Goal: Task Accomplishment & Management: Use online tool/utility

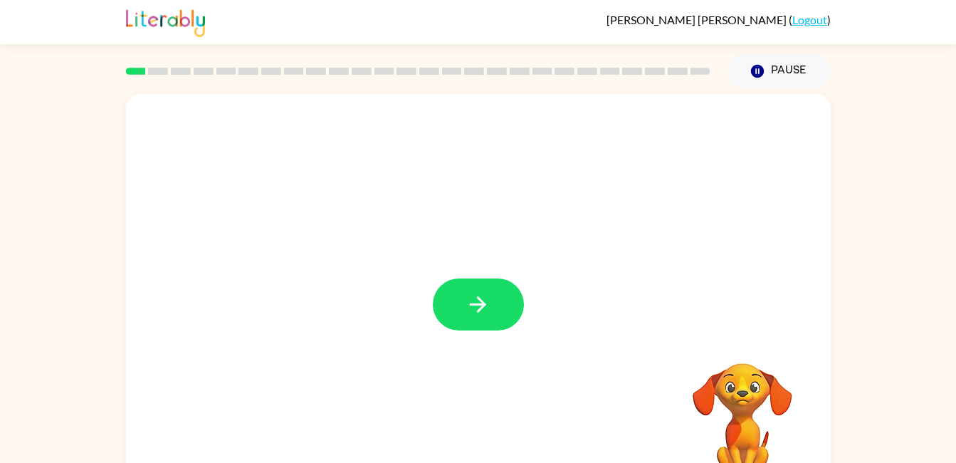
click at [493, 290] on button "button" at bounding box center [478, 304] width 91 height 52
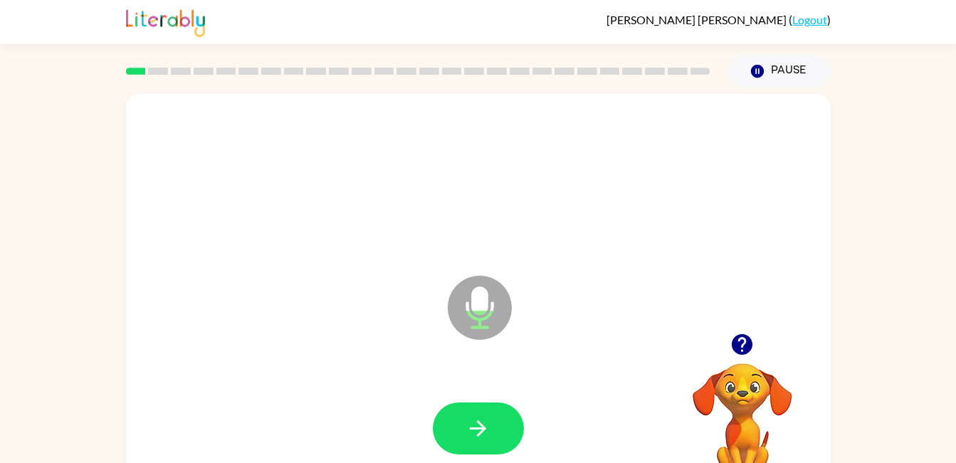
click at [490, 430] on button "button" at bounding box center [478, 428] width 91 height 52
click at [495, 435] on button "button" at bounding box center [478, 428] width 91 height 52
click at [475, 428] on icon "button" at bounding box center [478, 428] width 16 height 16
click at [501, 423] on button "button" at bounding box center [478, 428] width 91 height 52
click at [484, 428] on icon "button" at bounding box center [478, 428] width 16 height 16
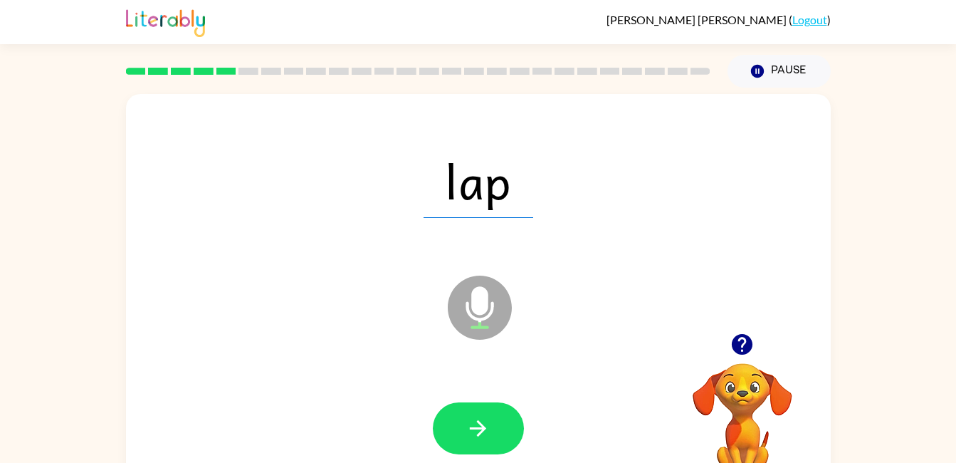
click at [492, 431] on button "button" at bounding box center [478, 428] width 91 height 52
click at [495, 422] on button "button" at bounding box center [478, 428] width 91 height 52
click at [488, 422] on icon "button" at bounding box center [477, 428] width 25 height 25
click at [491, 428] on button "button" at bounding box center [478, 428] width 91 height 52
click at [495, 426] on button "button" at bounding box center [478, 428] width 91 height 52
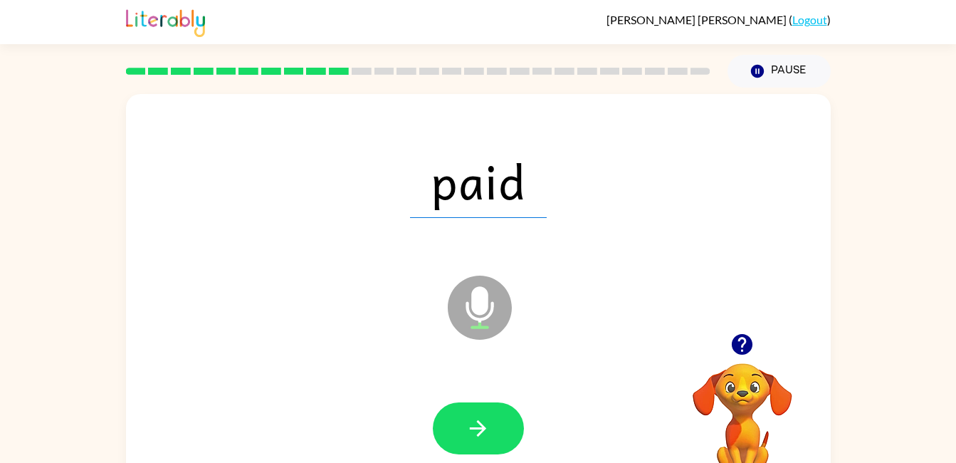
click at [497, 427] on button "button" at bounding box center [478, 428] width 91 height 52
click at [488, 436] on icon "button" at bounding box center [477, 428] width 25 height 25
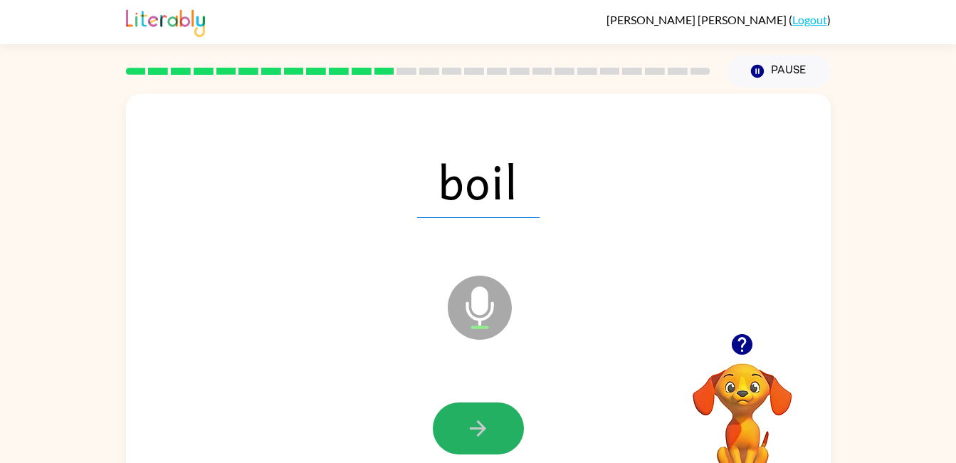
click at [494, 428] on button "button" at bounding box center [478, 428] width 91 height 52
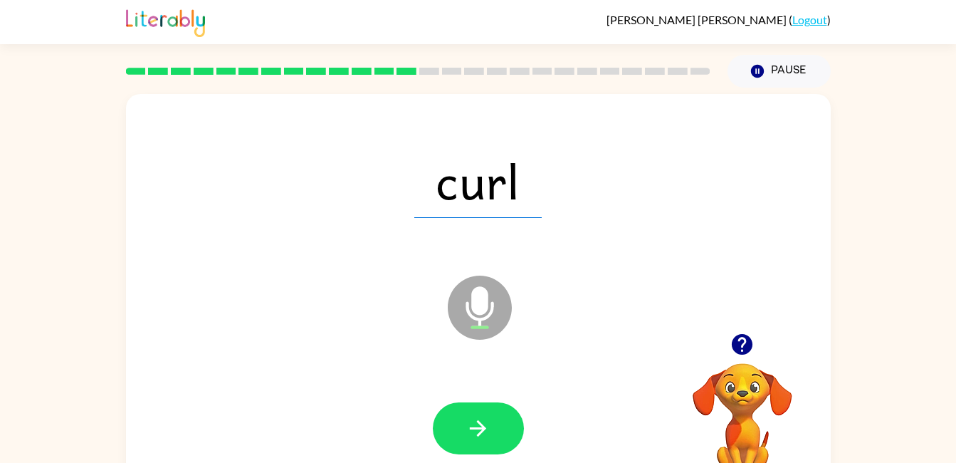
click at [491, 433] on button "button" at bounding box center [478, 428] width 91 height 52
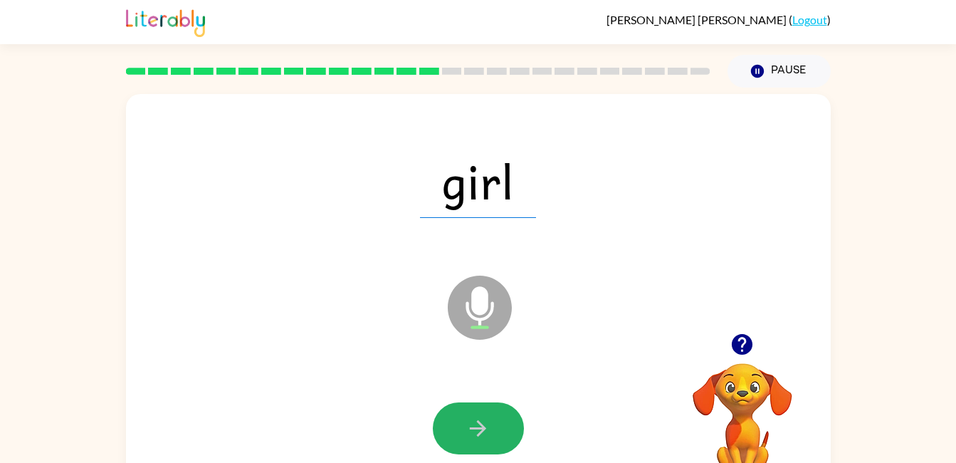
click at [490, 435] on icon "button" at bounding box center [477, 428] width 25 height 25
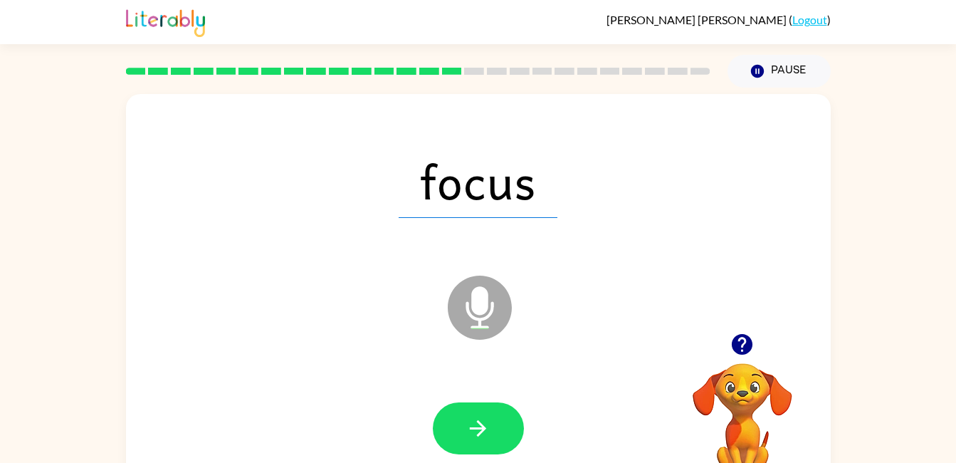
click at [486, 422] on icon "button" at bounding box center [477, 428] width 25 height 25
click at [504, 424] on button "button" at bounding box center [478, 428] width 91 height 52
click at [494, 419] on button "button" at bounding box center [478, 428] width 91 height 52
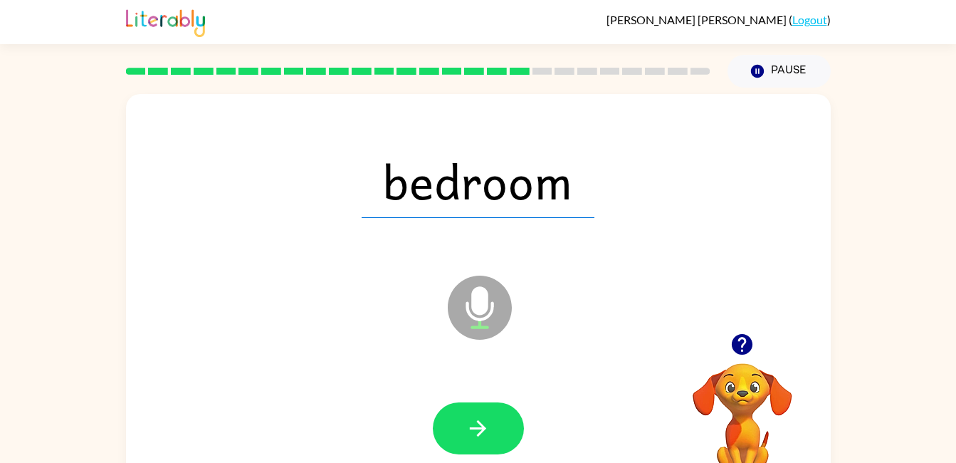
click at [495, 431] on button "button" at bounding box center [478, 428] width 91 height 52
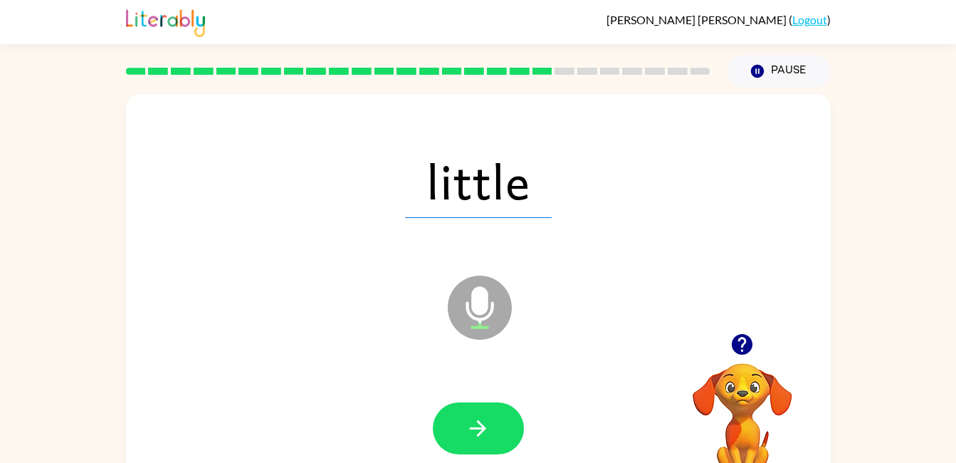
click at [495, 421] on button "button" at bounding box center [478, 428] width 91 height 52
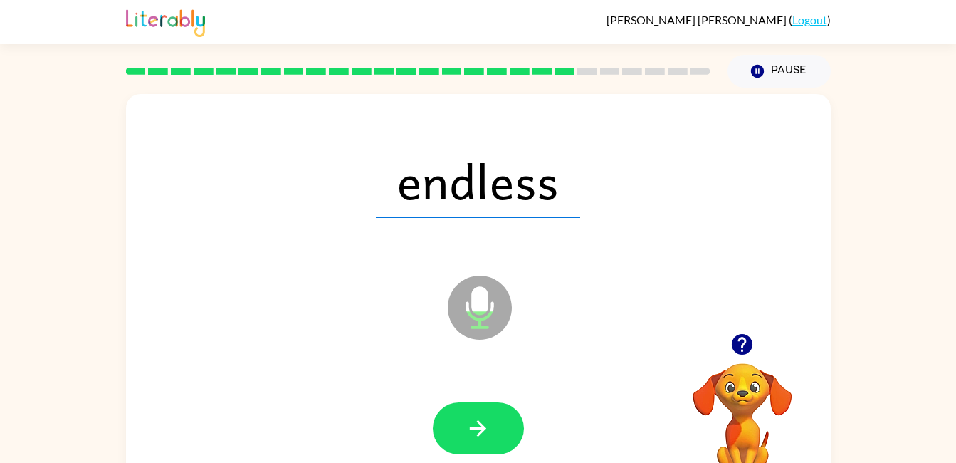
click at [488, 423] on icon "button" at bounding box center [477, 428] width 25 height 25
click at [509, 415] on button "button" at bounding box center [478, 428] width 91 height 52
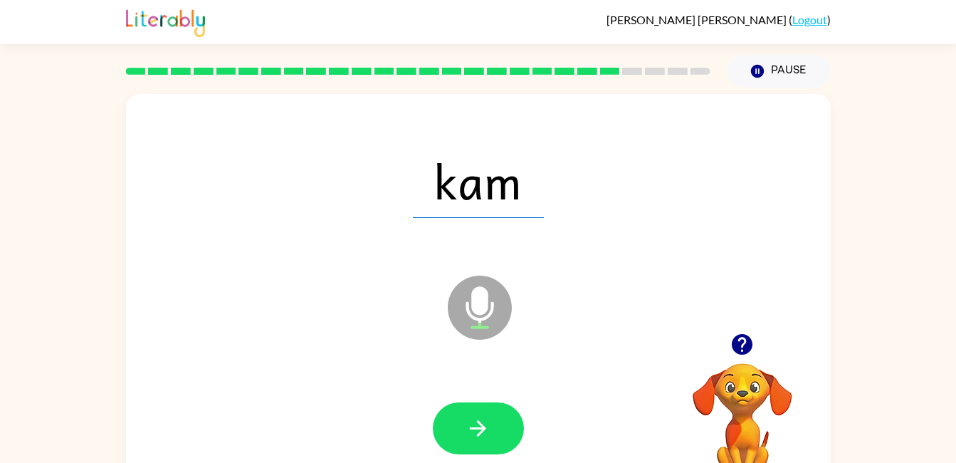
click at [502, 428] on button "button" at bounding box center [478, 428] width 91 height 52
click at [492, 425] on button "button" at bounding box center [478, 428] width 91 height 52
click at [483, 423] on icon "button" at bounding box center [477, 428] width 25 height 25
click at [495, 423] on button "button" at bounding box center [478, 428] width 91 height 52
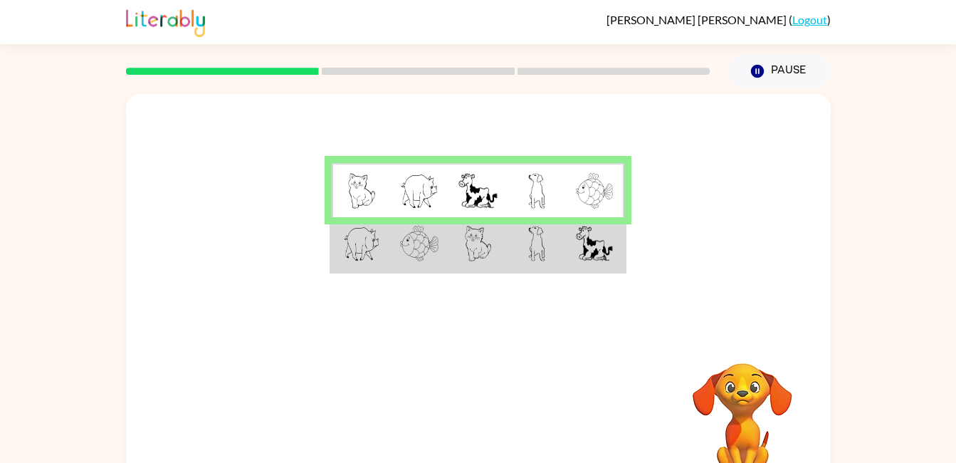
click at [578, 256] on img at bounding box center [594, 244] width 37 height 36
click at [584, 249] on img at bounding box center [594, 244] width 37 height 36
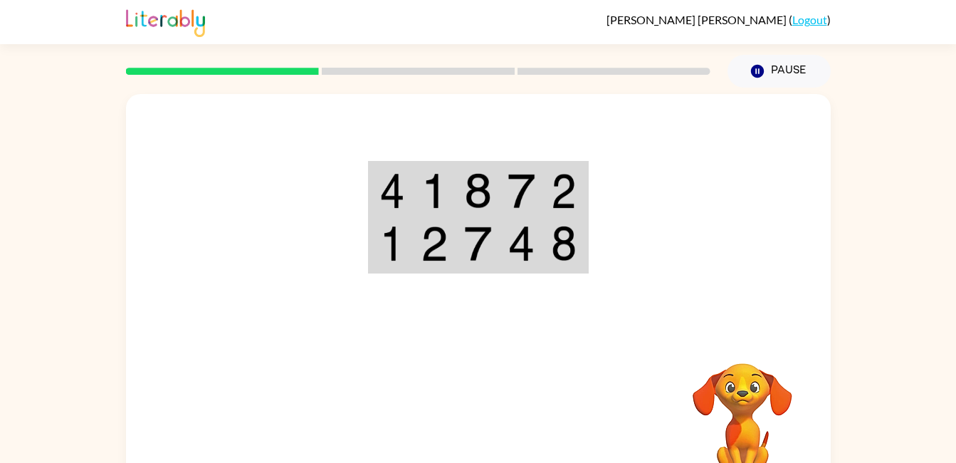
click at [542, 189] on td at bounding box center [521, 190] width 43 height 55
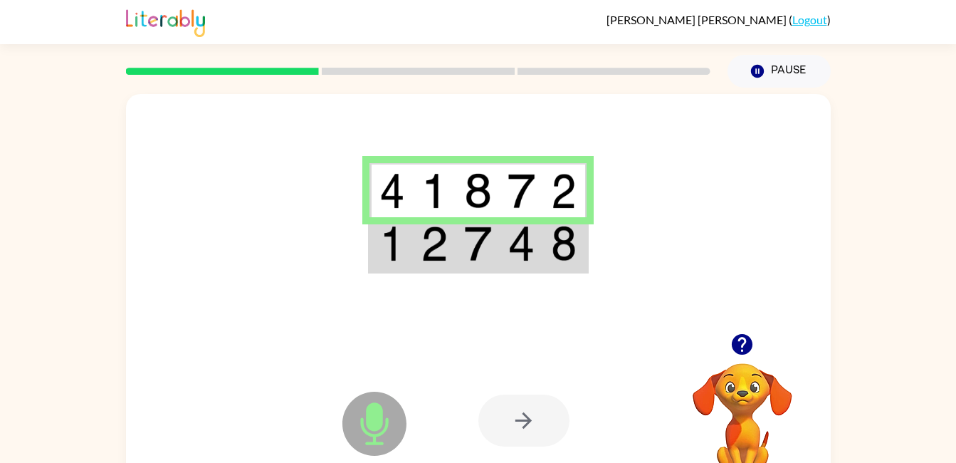
click at [525, 248] on img at bounding box center [520, 244] width 27 height 36
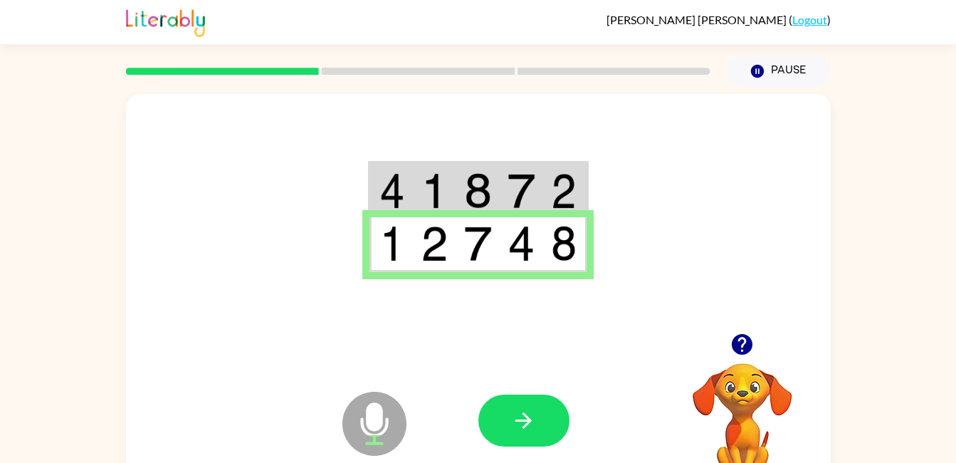
click at [554, 432] on button "button" at bounding box center [523, 420] width 91 height 52
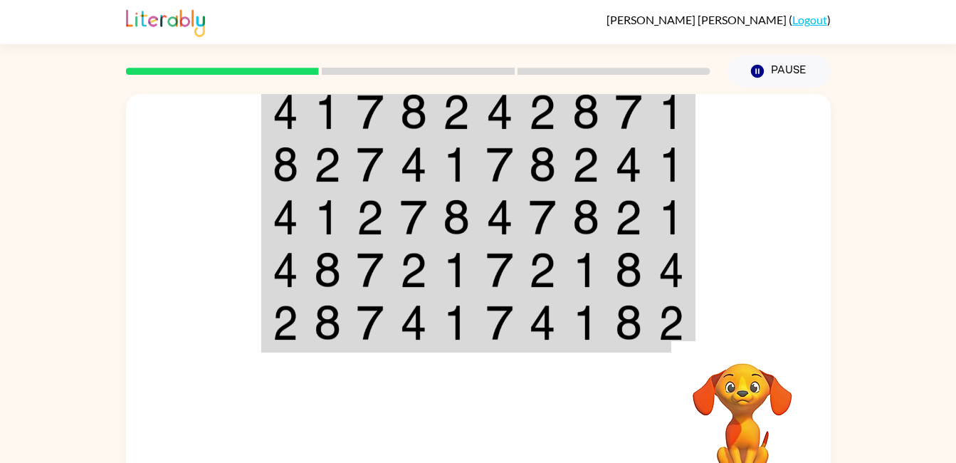
click at [609, 120] on td at bounding box center [628, 111] width 43 height 55
click at [609, 106] on td at bounding box center [628, 111] width 43 height 55
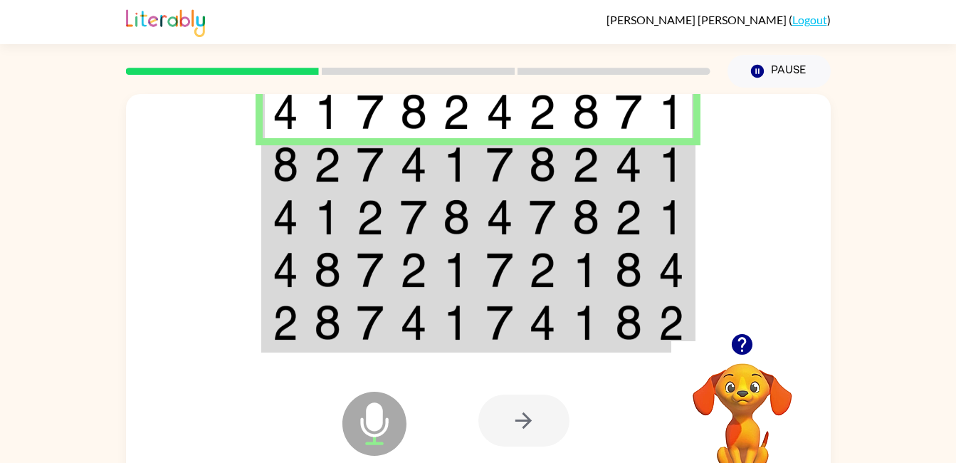
click at [576, 112] on img at bounding box center [585, 112] width 27 height 36
click at [588, 169] on img at bounding box center [585, 165] width 27 height 36
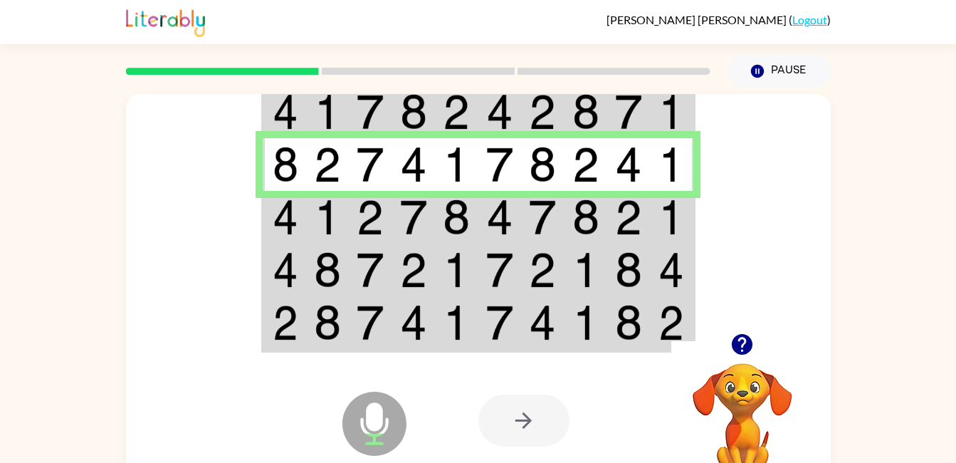
click at [497, 228] on img at bounding box center [499, 217] width 27 height 36
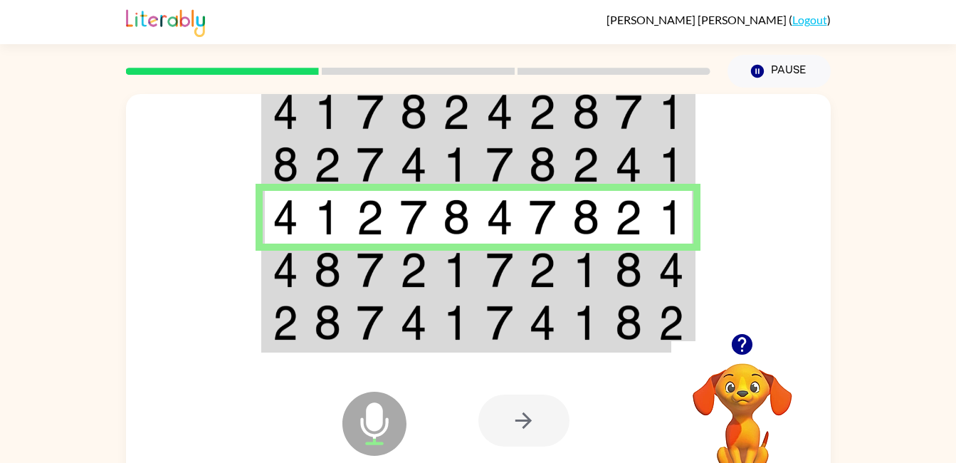
click at [589, 283] on img at bounding box center [585, 270] width 27 height 36
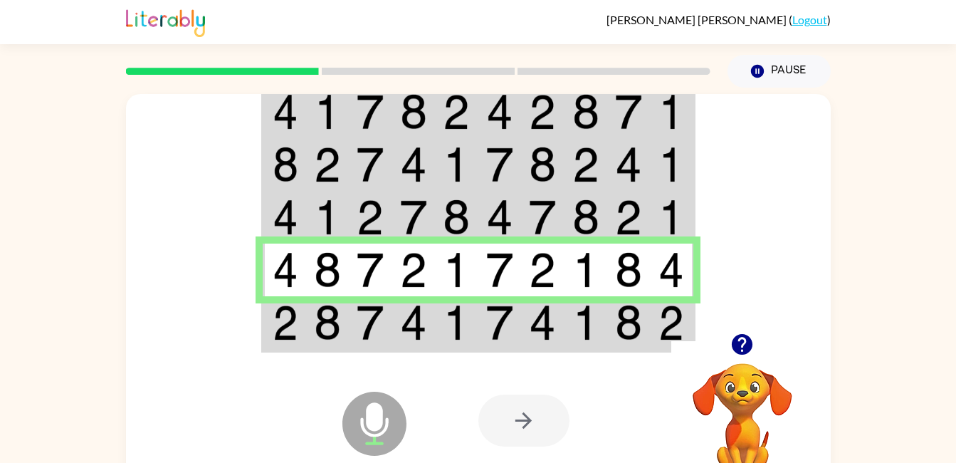
click at [415, 336] on img at bounding box center [413, 323] width 27 height 36
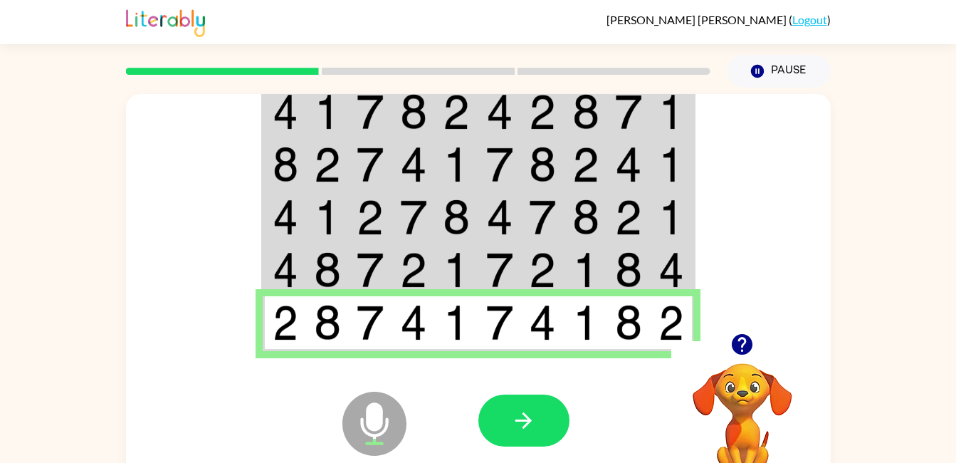
click at [550, 401] on button "button" at bounding box center [523, 420] width 91 height 52
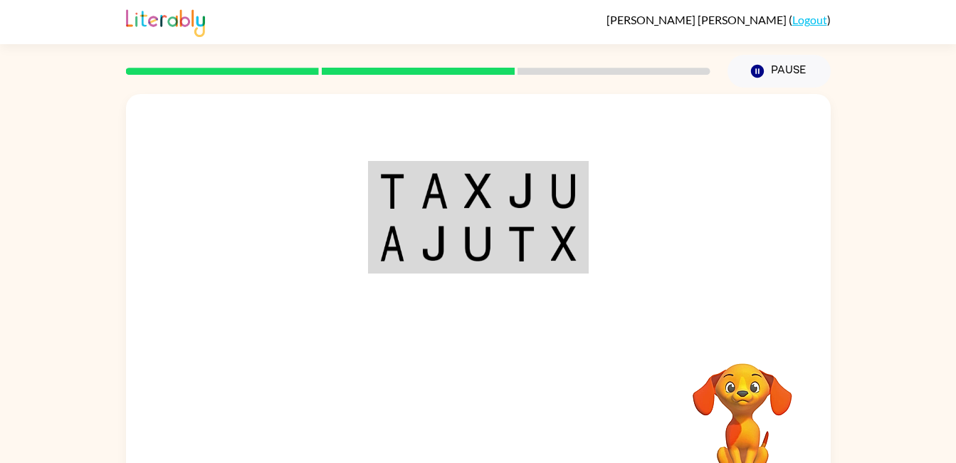
click at [563, 182] on img at bounding box center [564, 191] width 26 height 36
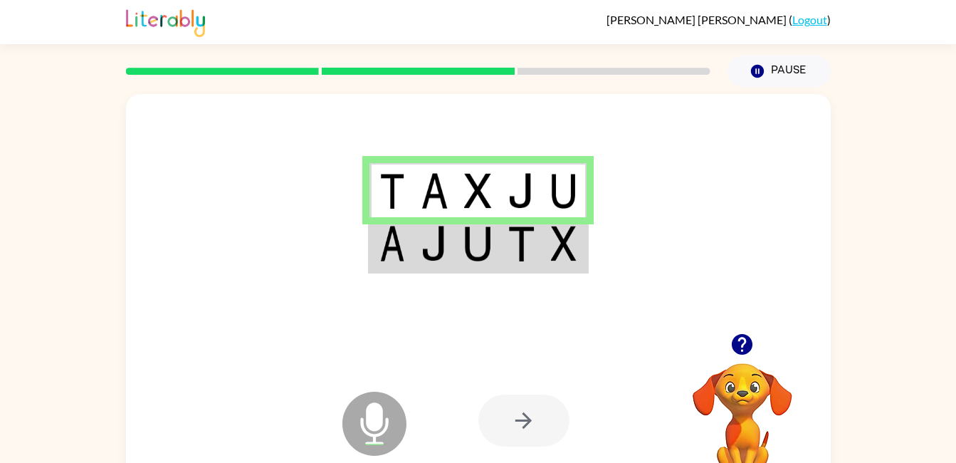
click at [550, 183] on td at bounding box center [564, 190] width 43 height 55
click at [523, 254] on img at bounding box center [520, 244] width 27 height 36
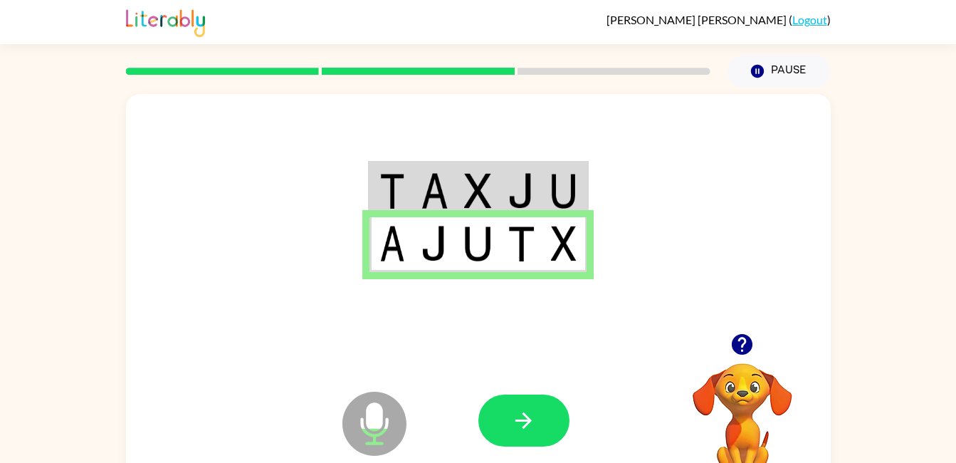
click at [544, 418] on button "button" at bounding box center [523, 420] width 91 height 52
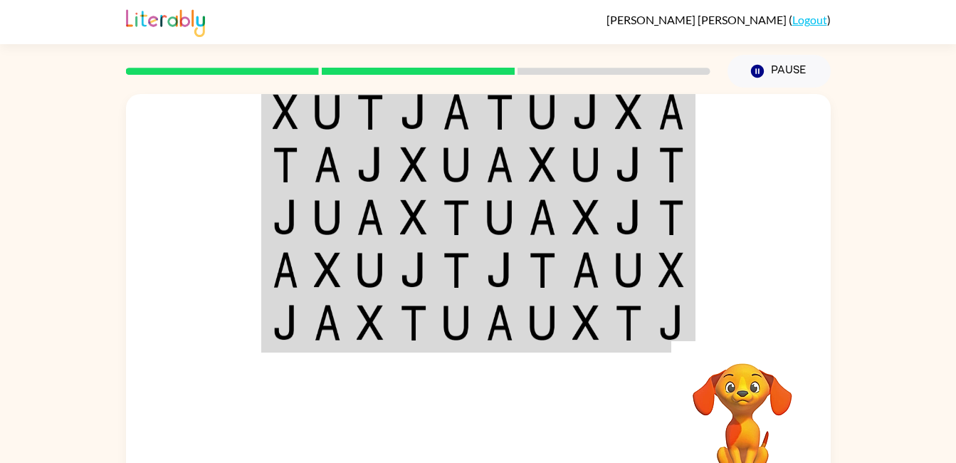
click at [631, 111] on img at bounding box center [628, 112] width 27 height 36
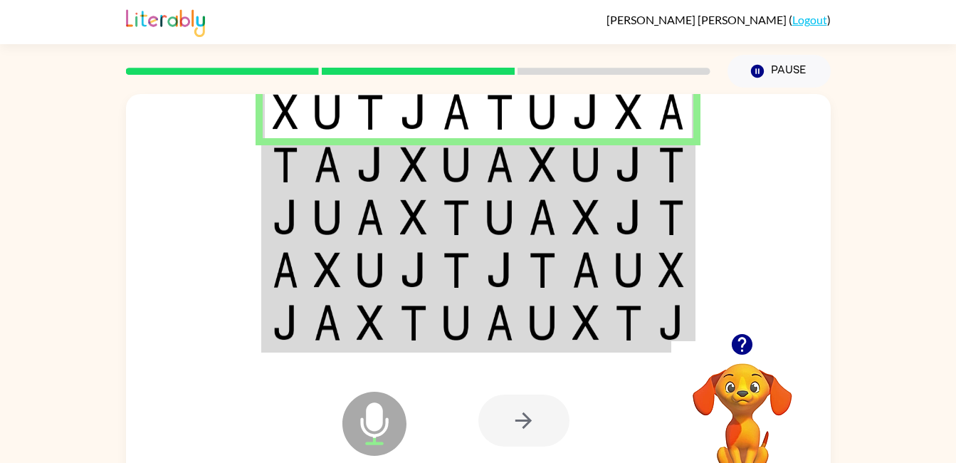
click at [627, 109] on img at bounding box center [628, 112] width 27 height 36
click at [505, 158] on img at bounding box center [499, 165] width 27 height 36
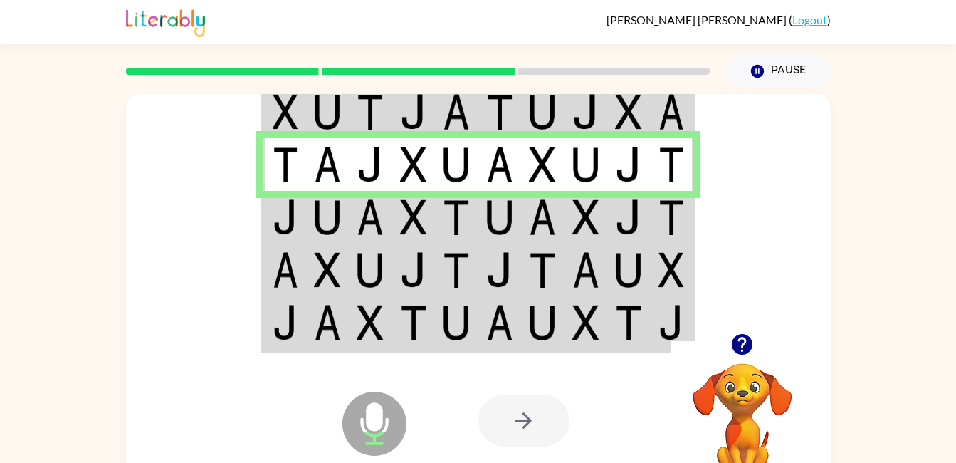
click at [586, 214] on img at bounding box center [585, 217] width 27 height 36
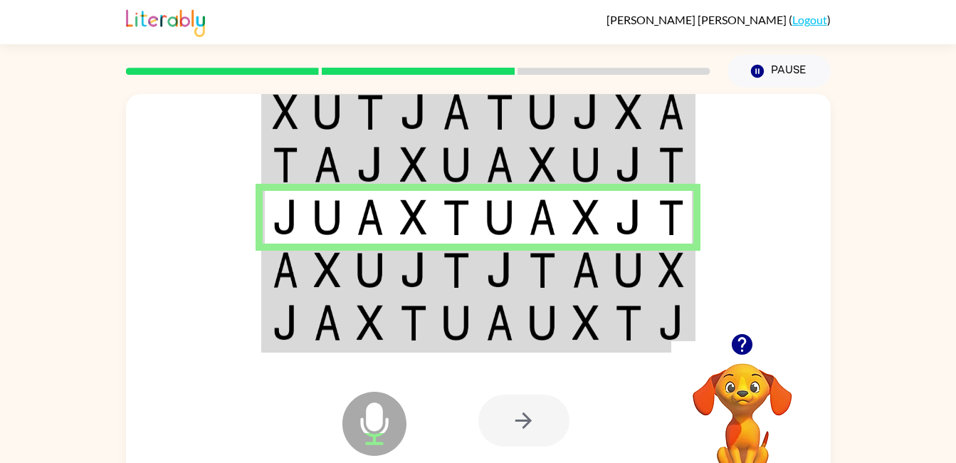
click at [575, 260] on img at bounding box center [585, 270] width 27 height 36
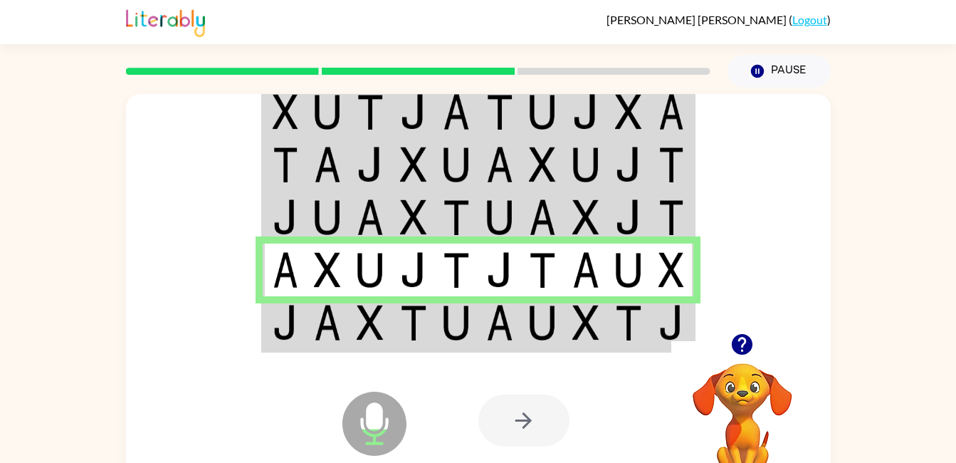
click at [424, 345] on div "Microphone The Microphone is here when it is your turn to talk Your browser mus…" at bounding box center [478, 420] width 705 height 160
click at [446, 315] on img at bounding box center [456, 323] width 27 height 36
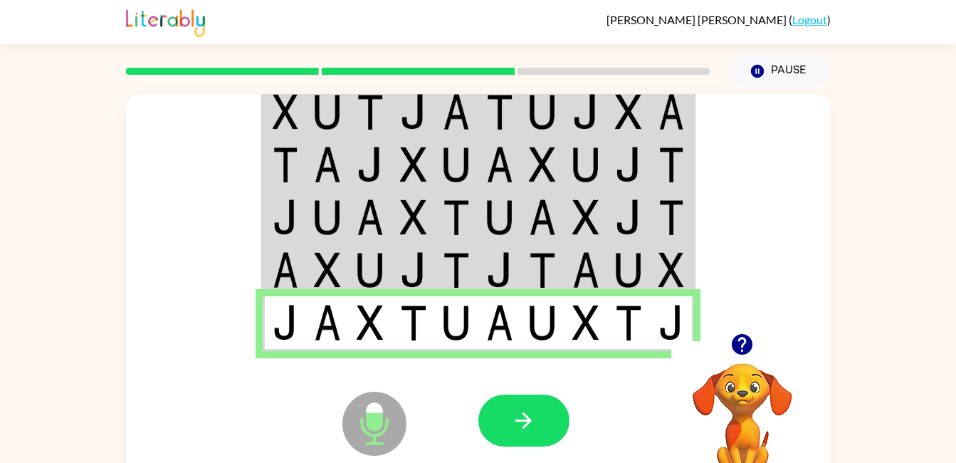
click at [547, 423] on button "button" at bounding box center [523, 420] width 91 height 52
